Goal: Information Seeking & Learning: Learn about a topic

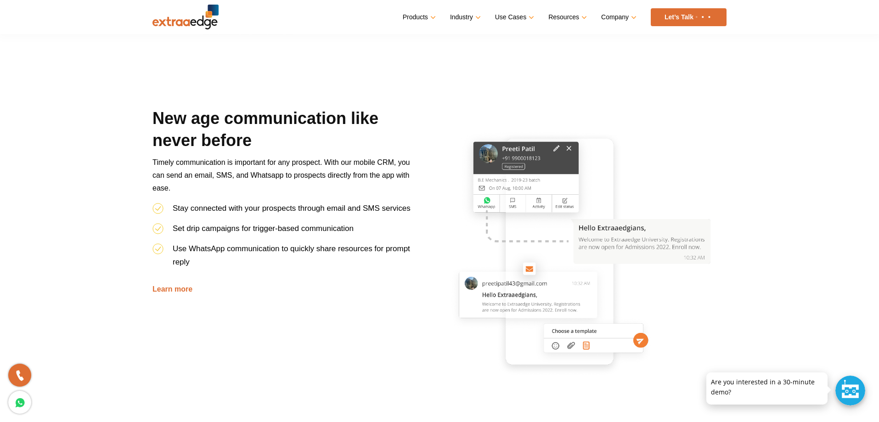
scroll to position [926, 0]
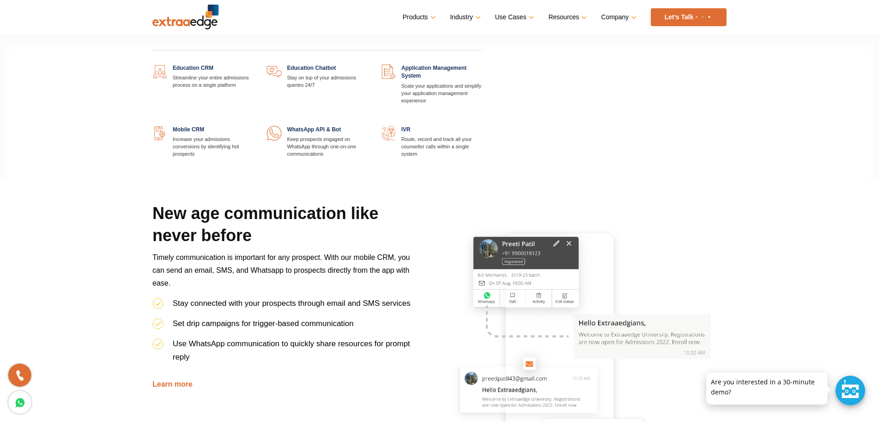
click at [253, 64] on link at bounding box center [253, 64] width 0 height 0
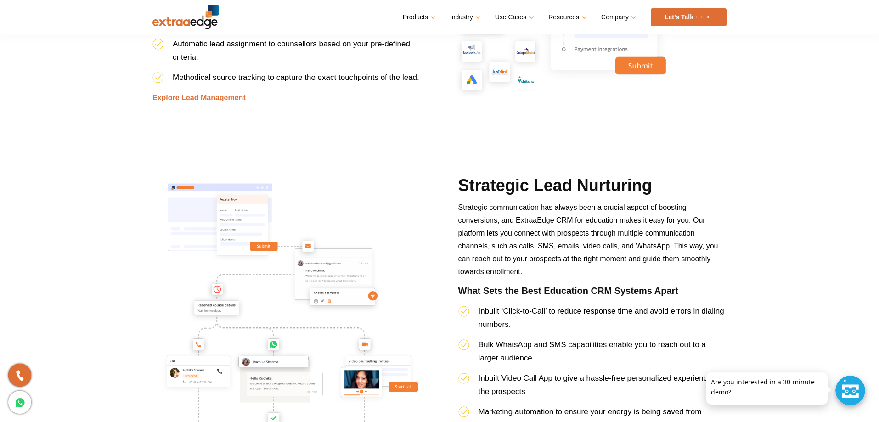
scroll to position [1102, 0]
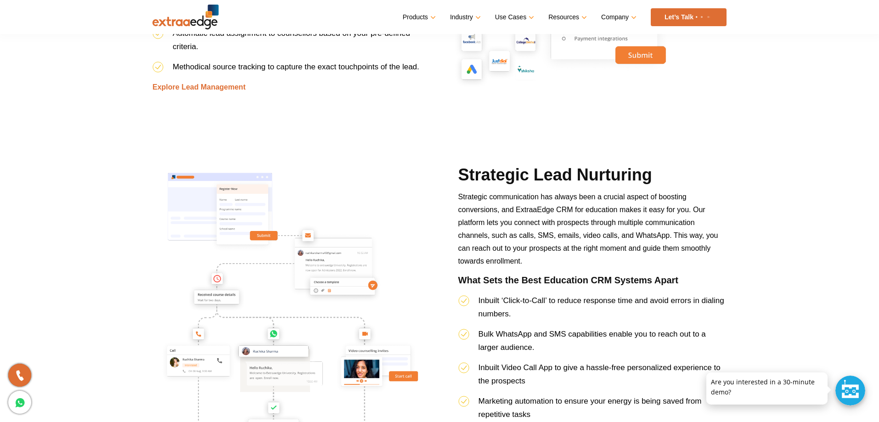
drag, startPoint x: 143, startPoint y: 180, endPoint x: 269, endPoint y: 203, distance: 128.2
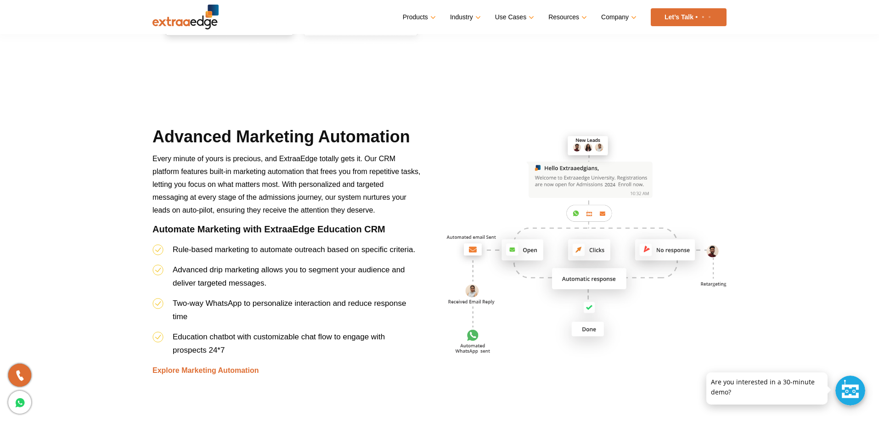
scroll to position [2020, 0]
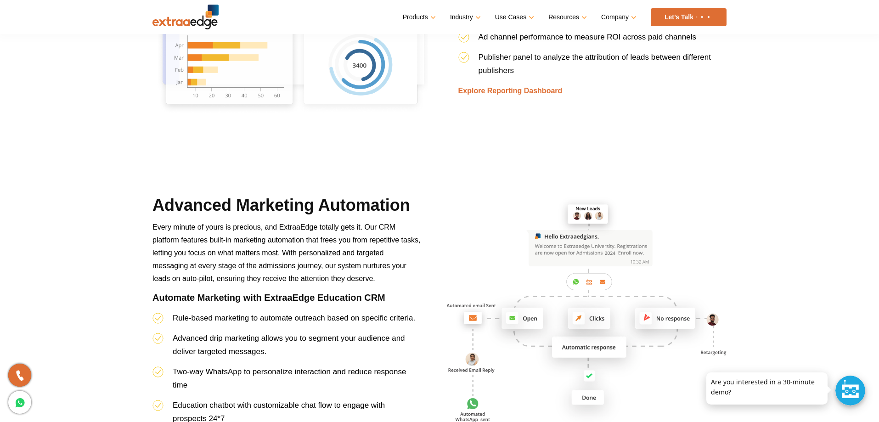
click at [698, 13] on link "Let’s Talk" at bounding box center [688, 17] width 76 height 18
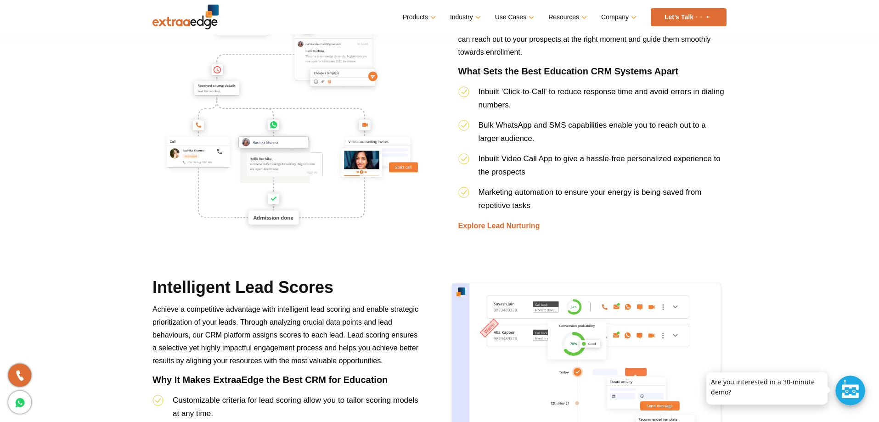
scroll to position [1239, 0]
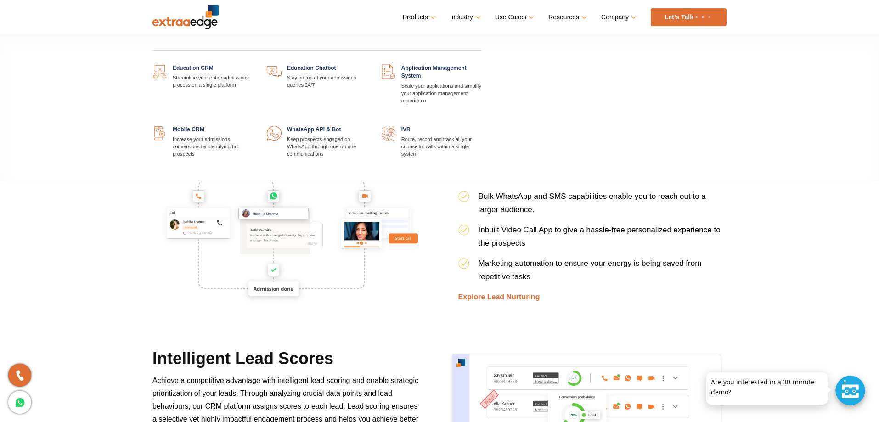
click at [430, 22] on link "Products" at bounding box center [418, 17] width 31 height 13
click at [253, 64] on link at bounding box center [253, 64] width 0 height 0
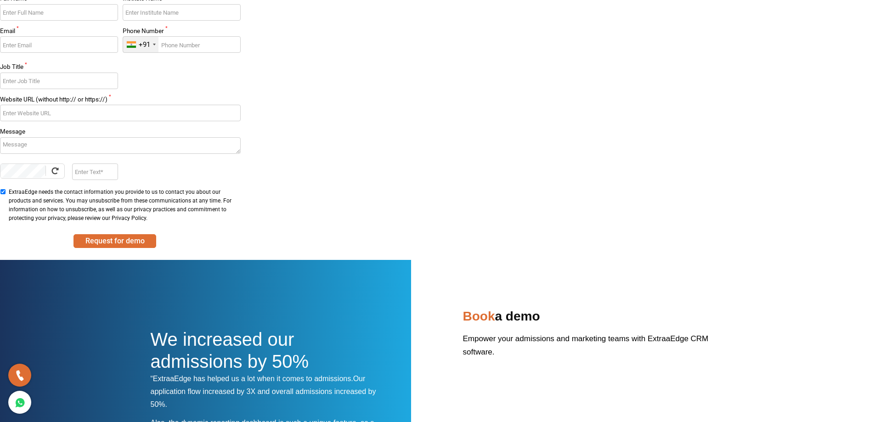
drag, startPoint x: 874, startPoint y: 191, endPoint x: 881, endPoint y: 318, distance: 127.4
click at [874, 318] on html "Full Name * Institute Name * Email * Phone Number * +91 India (भारत) +91 Afghan…" at bounding box center [437, 341] width 875 height 682
click at [774, 171] on body "Full Name * Institute Name * Email * Phone Number * +91 India (भारत) +91 Afghan…" at bounding box center [437, 326] width 875 height 711
click at [432, 159] on body "Full Name * Institute Name * Email * Phone Number * +91 India (भारत) +91 Afghan…" at bounding box center [437, 326] width 875 height 711
